Goal: Task Accomplishment & Management: Complete application form

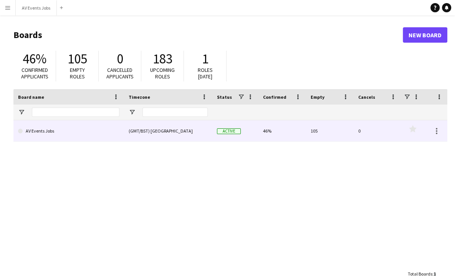
click at [97, 134] on link "AV Events Jobs" at bounding box center [68, 130] width 101 height 21
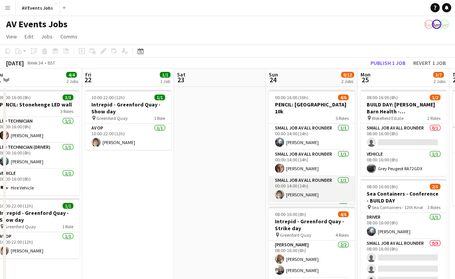
scroll to position [54, 0]
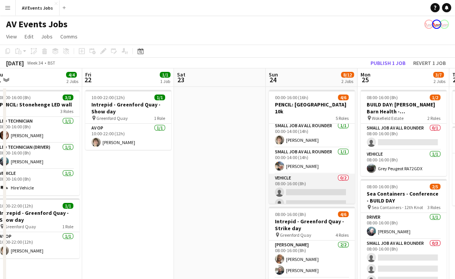
click at [311, 177] on app-card-role "Vehicle 0/2 08:00-16:00 (8h) single-neutral-actions single-neutral-actions" at bounding box center [312, 191] width 86 height 37
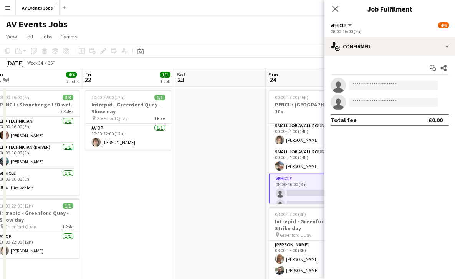
click at [377, 91] on app-invite-slot "single-neutral-actions" at bounding box center [389, 84] width 130 height 15
click at [376, 85] on input at bounding box center [393, 85] width 89 height 9
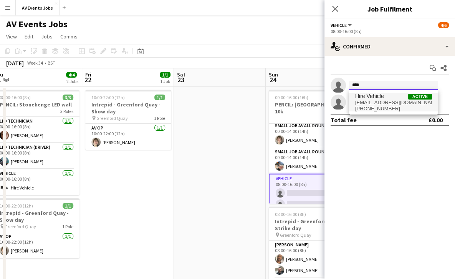
type input "****"
click at [381, 104] on span "hirevehicle@av-events.co.uk" at bounding box center [393, 102] width 77 height 6
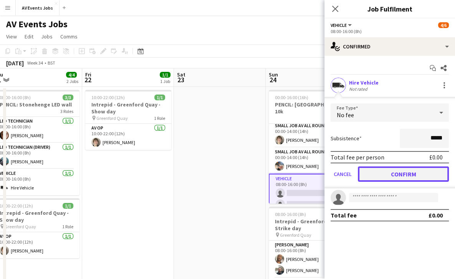
click at [423, 167] on button "Confirm" at bounding box center [403, 173] width 91 height 15
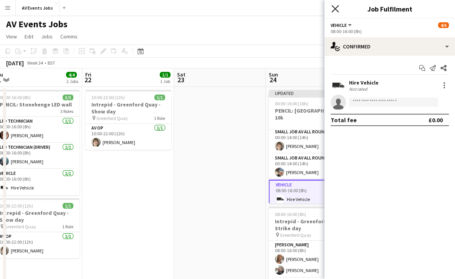
click at [335, 10] on icon "Close pop-in" at bounding box center [334, 8] width 7 height 7
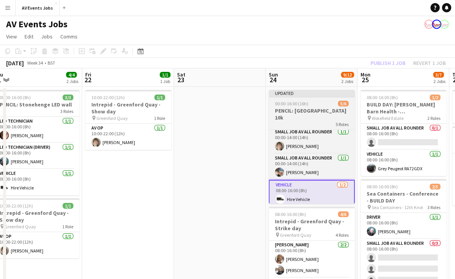
click at [313, 104] on div "00:00-16:00 (16h) 5/6" at bounding box center [312, 104] width 86 height 6
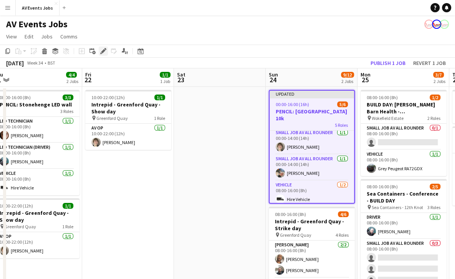
click at [103, 50] on icon at bounding box center [103, 51] width 4 height 4
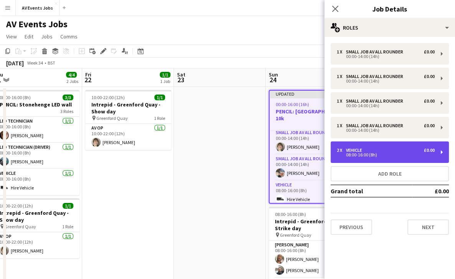
click at [397, 147] on div "2 x Vehicle £0.00" at bounding box center [385, 149] width 98 height 5
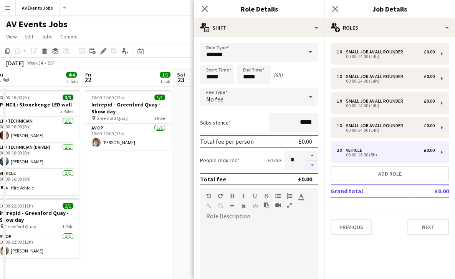
click at [306, 165] on button "button" at bounding box center [312, 165] width 12 height 10
type input "*"
click at [419, 225] on button "Next" at bounding box center [427, 226] width 41 height 15
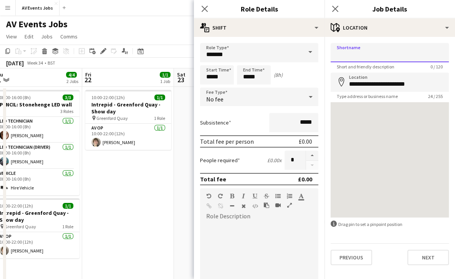
click at [377, 59] on input "Shortname" at bounding box center [389, 52] width 118 height 19
type input "**********"
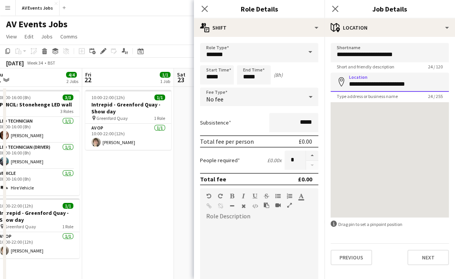
click at [420, 87] on input "**********" at bounding box center [389, 82] width 118 height 19
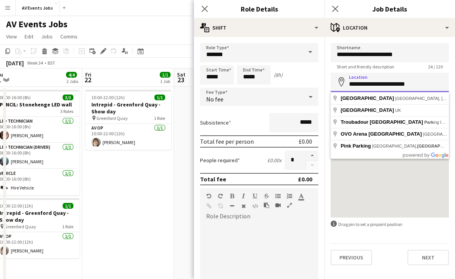
drag, startPoint x: 420, startPoint y: 86, endPoint x: 406, endPoint y: 86, distance: 14.2
click at [406, 86] on input "**********" at bounding box center [389, 82] width 118 height 19
type input "**********"
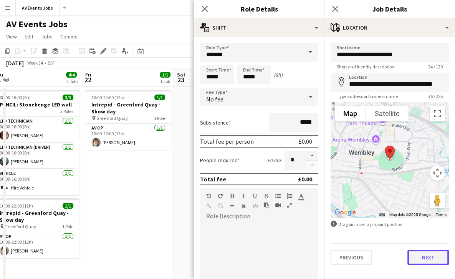
click at [428, 254] on button "Next" at bounding box center [427, 256] width 41 height 15
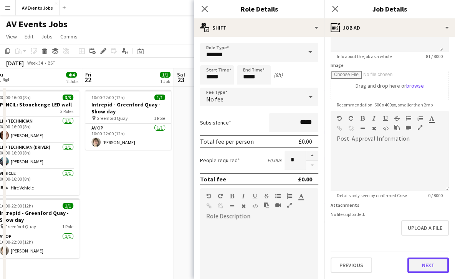
click at [417, 230] on form "**********" at bounding box center [389, 107] width 130 height 330
click at [419, 265] on button "Next" at bounding box center [427, 264] width 41 height 15
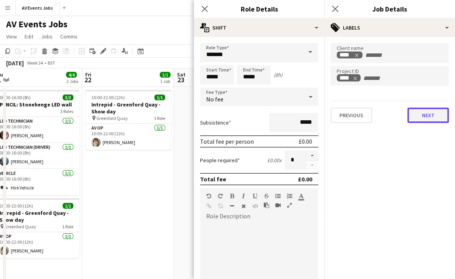
click at [423, 121] on button "Next" at bounding box center [427, 114] width 41 height 15
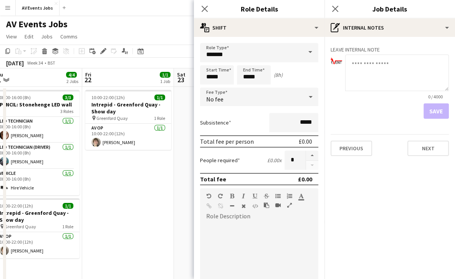
click at [427, 140] on div "Previous Next" at bounding box center [389, 145] width 118 height 22
click at [426, 148] on button "Next" at bounding box center [427, 147] width 41 height 15
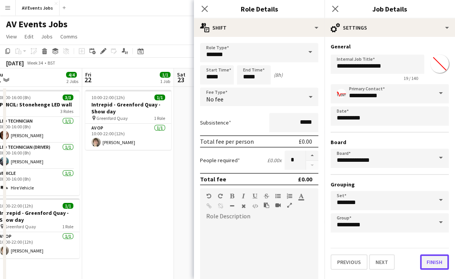
click at [437, 261] on button "Finish" at bounding box center [434, 261] width 29 height 15
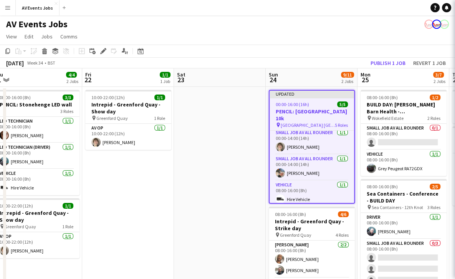
scroll to position [51, 0]
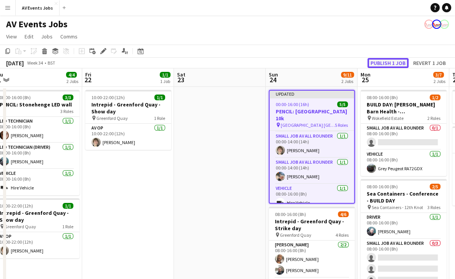
click at [387, 61] on button "Publish 1 job" at bounding box center [387, 63] width 41 height 10
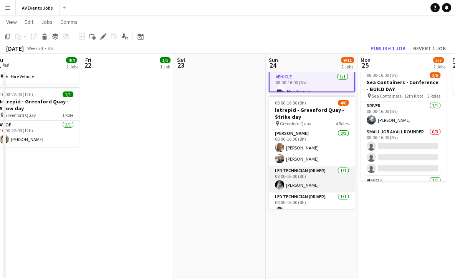
scroll to position [46, 0]
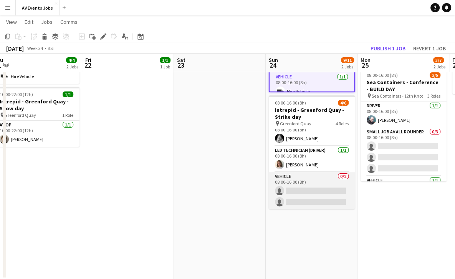
click at [313, 189] on app-card-role "Vehicle 0/2 08:00-16:00 (8h) single-neutral-actions single-neutral-actions" at bounding box center [312, 190] width 86 height 37
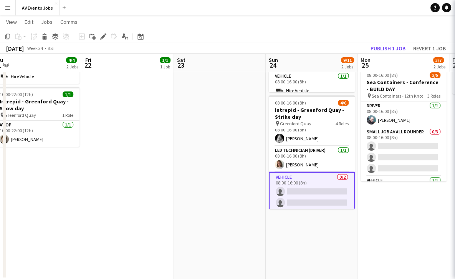
scroll to position [43, 0]
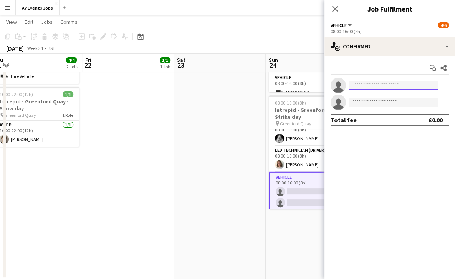
click at [383, 84] on input at bounding box center [393, 85] width 89 height 9
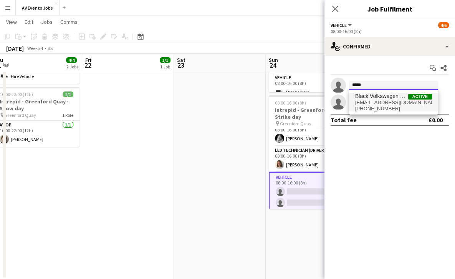
type input "*****"
click at [380, 95] on span "Black Volkswagen OV21TZB" at bounding box center [381, 96] width 53 height 7
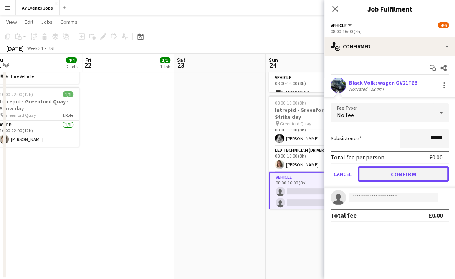
click at [392, 168] on button "Confirm" at bounding box center [403, 173] width 91 height 15
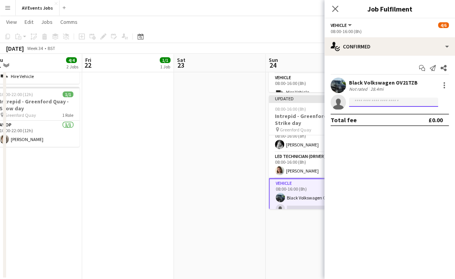
click at [387, 101] on input at bounding box center [393, 101] width 89 height 9
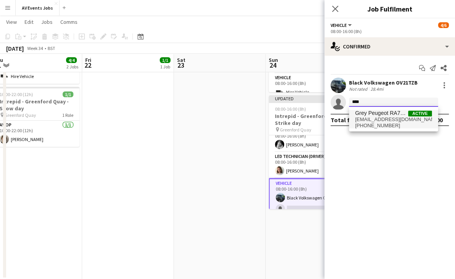
type input "****"
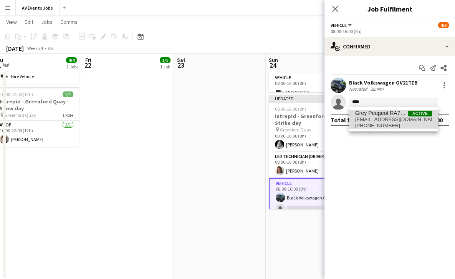
click at [390, 114] on span "Grey Peugeot RA72GDX" at bounding box center [381, 113] width 53 height 7
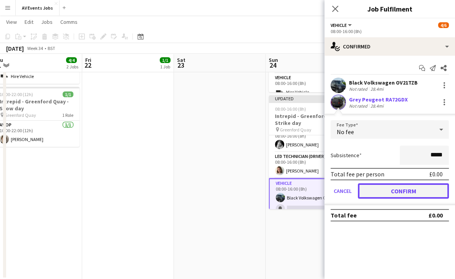
click at [401, 190] on button "Confirm" at bounding box center [403, 190] width 91 height 15
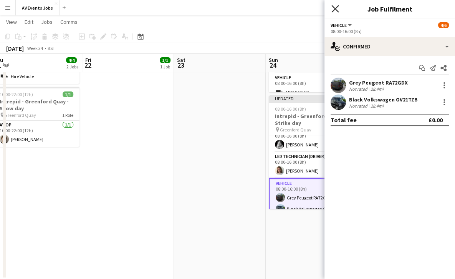
click at [334, 9] on icon at bounding box center [334, 8] width 7 height 7
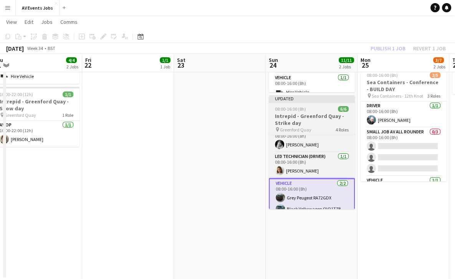
click at [298, 119] on h3 "Intrepid - Greenford Quay - Strike day" at bounding box center [312, 119] width 86 height 14
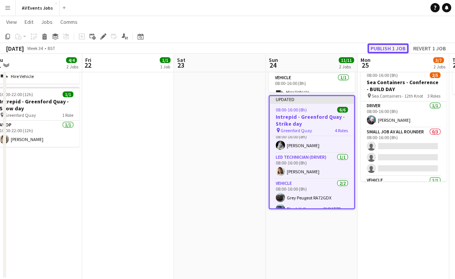
click at [386, 46] on button "Publish 1 job" at bounding box center [387, 48] width 41 height 10
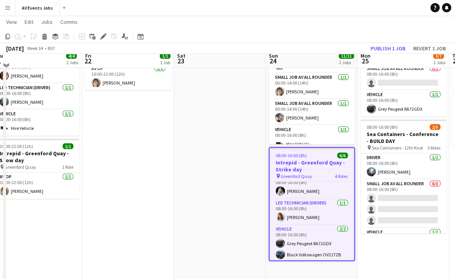
scroll to position [59, 0]
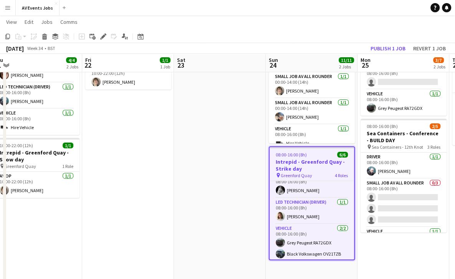
click at [389, 42] on app-toolbar "Copy Paste Paste Ctrl+V Paste with crew Ctrl+Shift+V Paste linked Job Delete Gr…" at bounding box center [227, 36] width 455 height 13
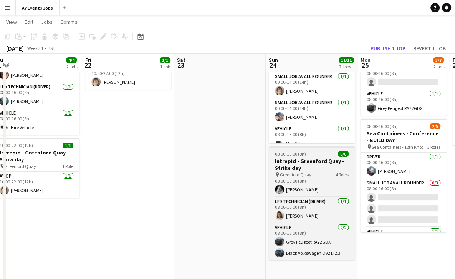
click at [312, 160] on h3 "Intrepid - Greenford Quay - Strike day" at bounding box center [312, 164] width 86 height 14
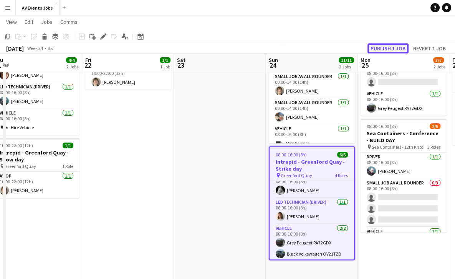
click at [388, 46] on button "Publish 1 job" at bounding box center [387, 48] width 41 height 10
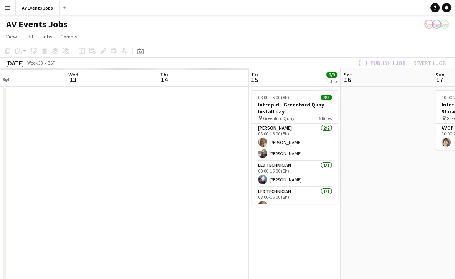
scroll to position [0, 179]
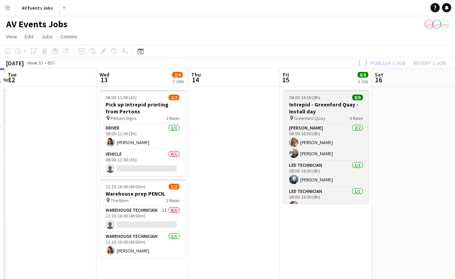
click at [335, 108] on h3 "Intrepid - Greenford Quay - Install day" at bounding box center [326, 108] width 86 height 14
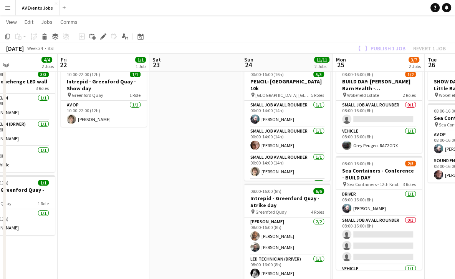
scroll to position [22, 0]
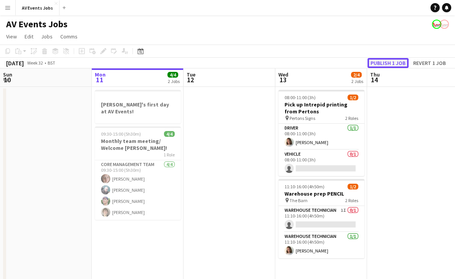
click at [397, 63] on button "Publish 1 job" at bounding box center [387, 63] width 41 height 10
